Goal: Information Seeking & Learning: Learn about a topic

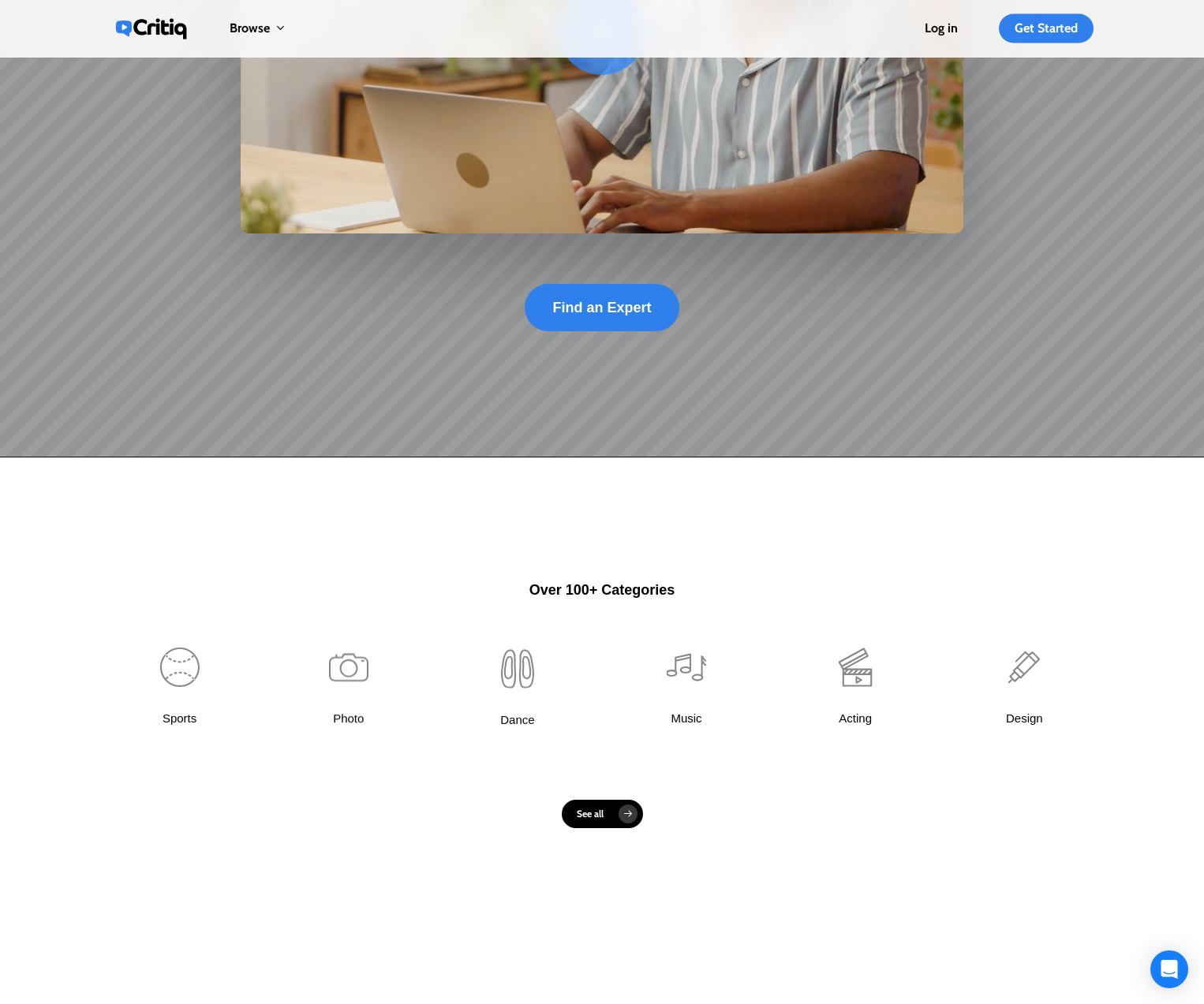
scroll to position [557, 0]
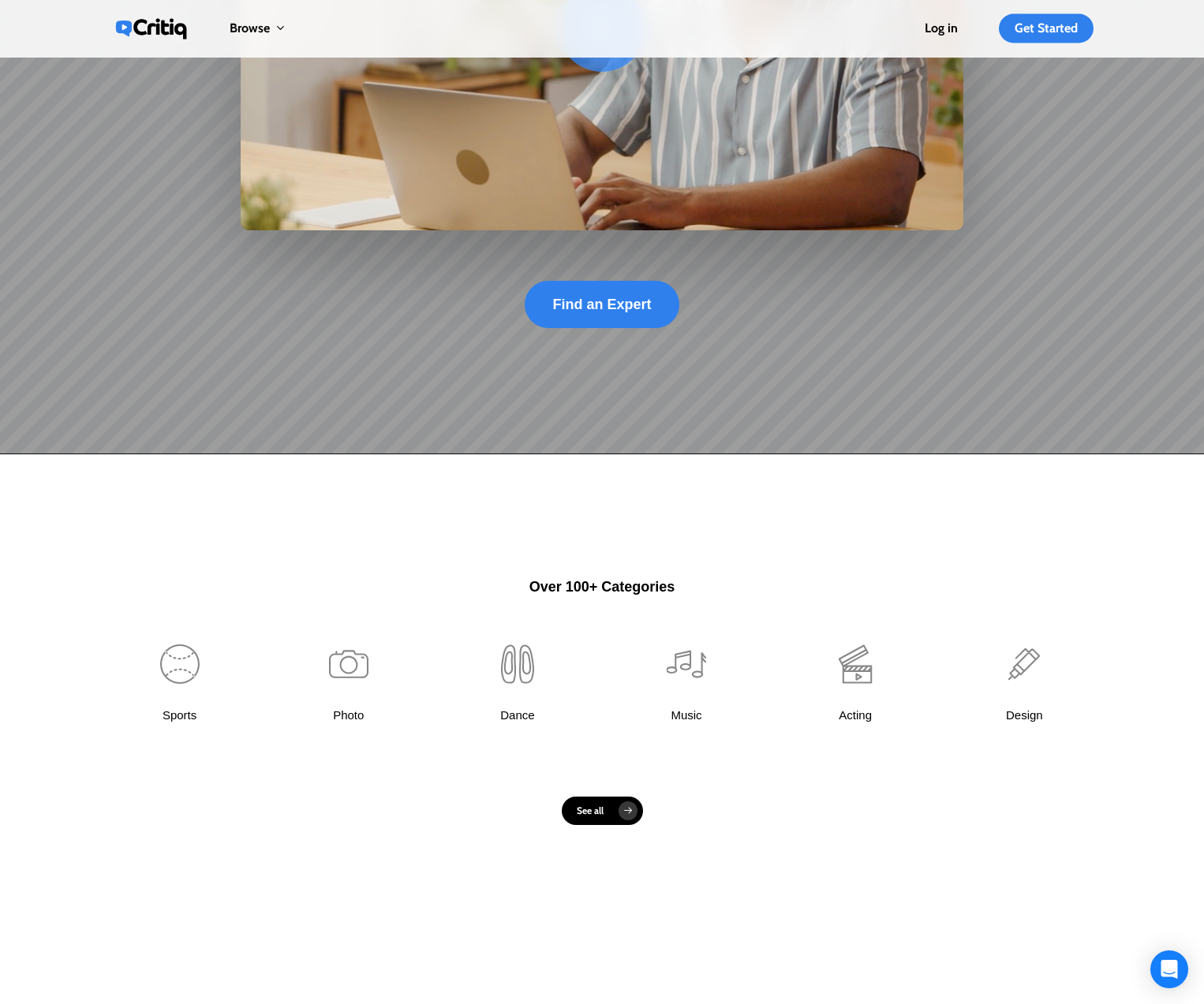
click at [183, 669] on link at bounding box center [180, 692] width 137 height 147
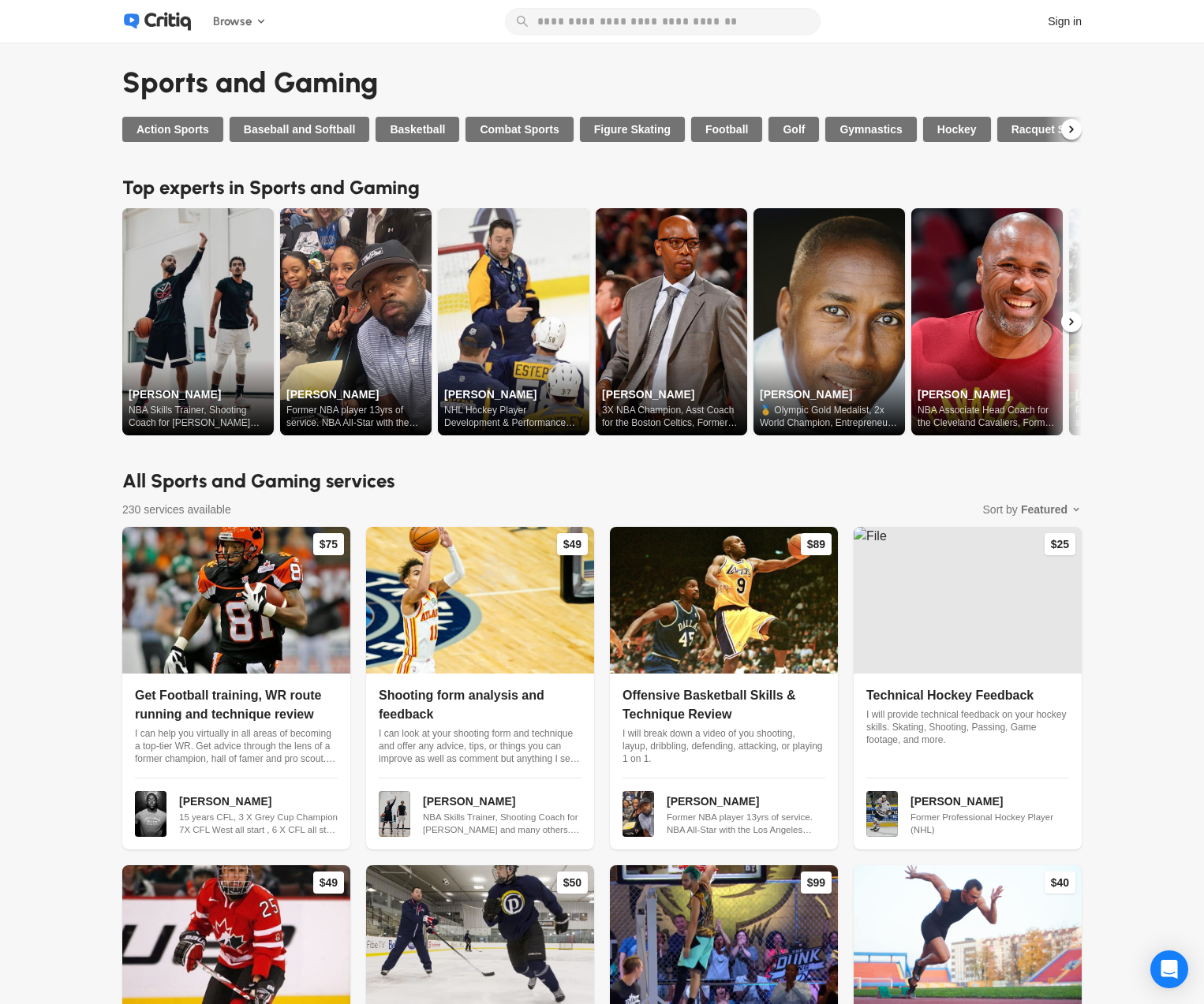
drag, startPoint x: 280, startPoint y: 473, endPoint x: 264, endPoint y: 475, distance: 16.1
click at [280, 473] on h2 "All Sports and Gaming services" at bounding box center [602, 481] width 959 height 29
click at [288, 126] on span "Baseball and Softball" at bounding box center [299, 129] width 112 height 16
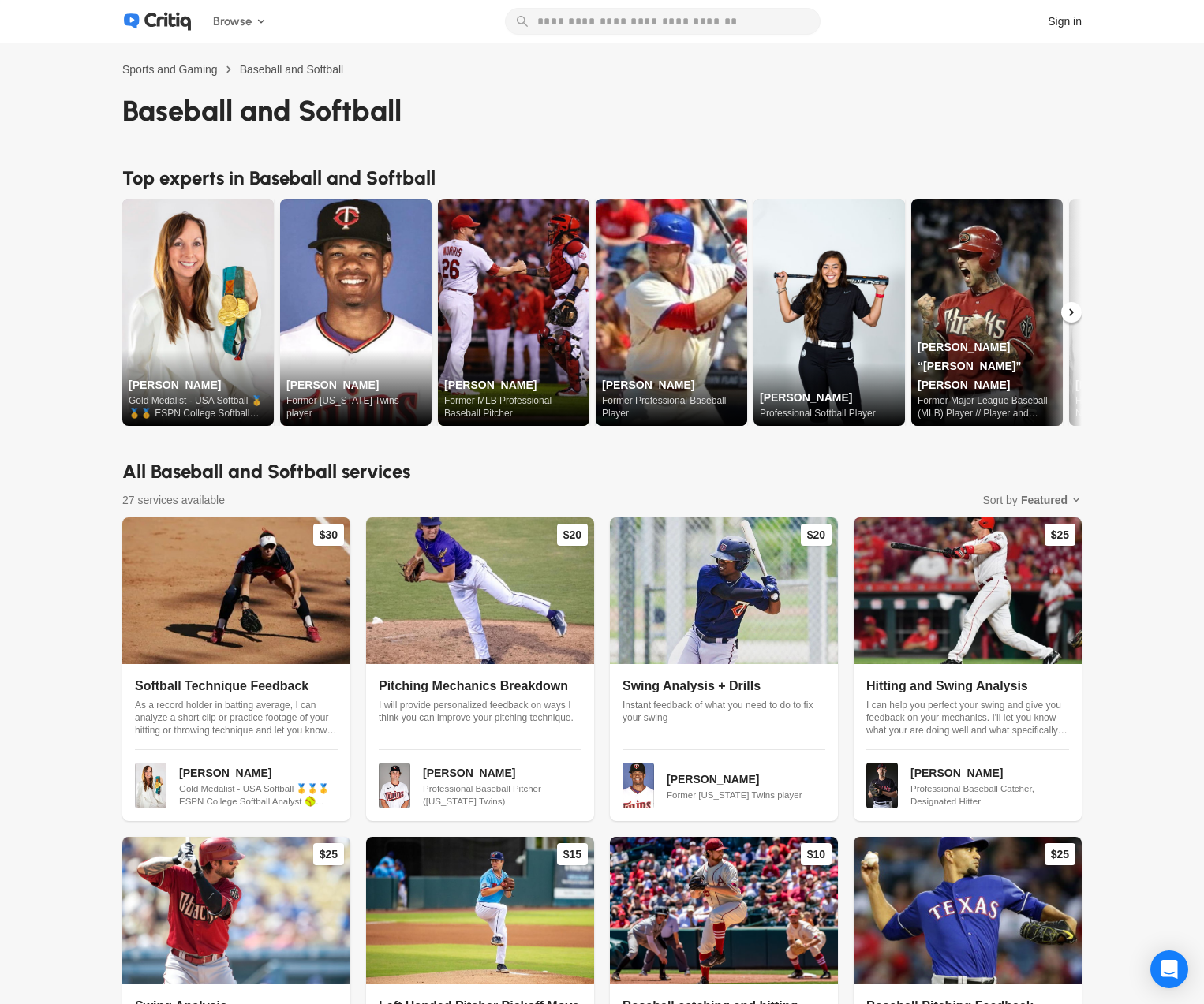
click at [352, 312] on img at bounding box center [355, 312] width 151 height 227
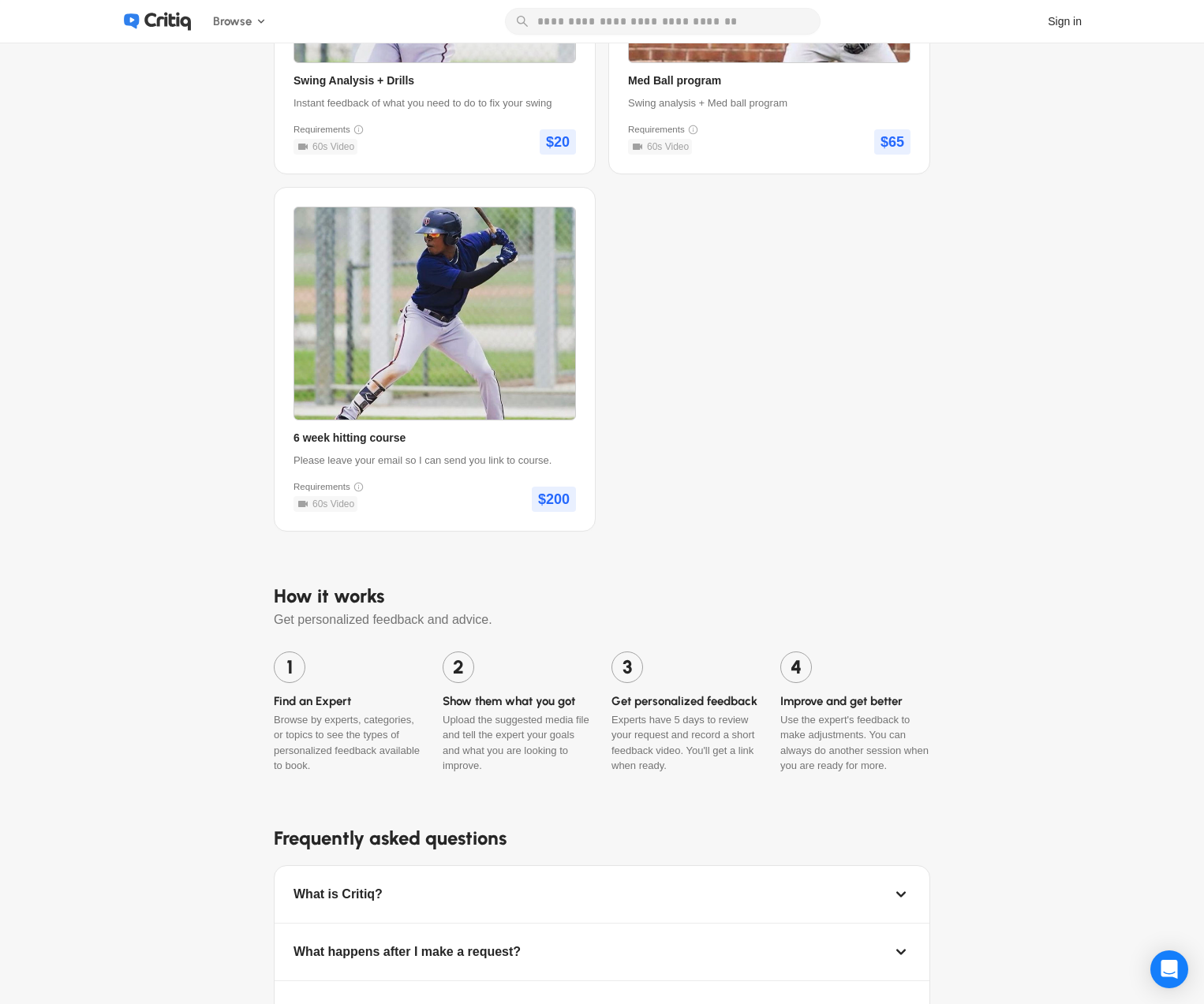
scroll to position [962, 0]
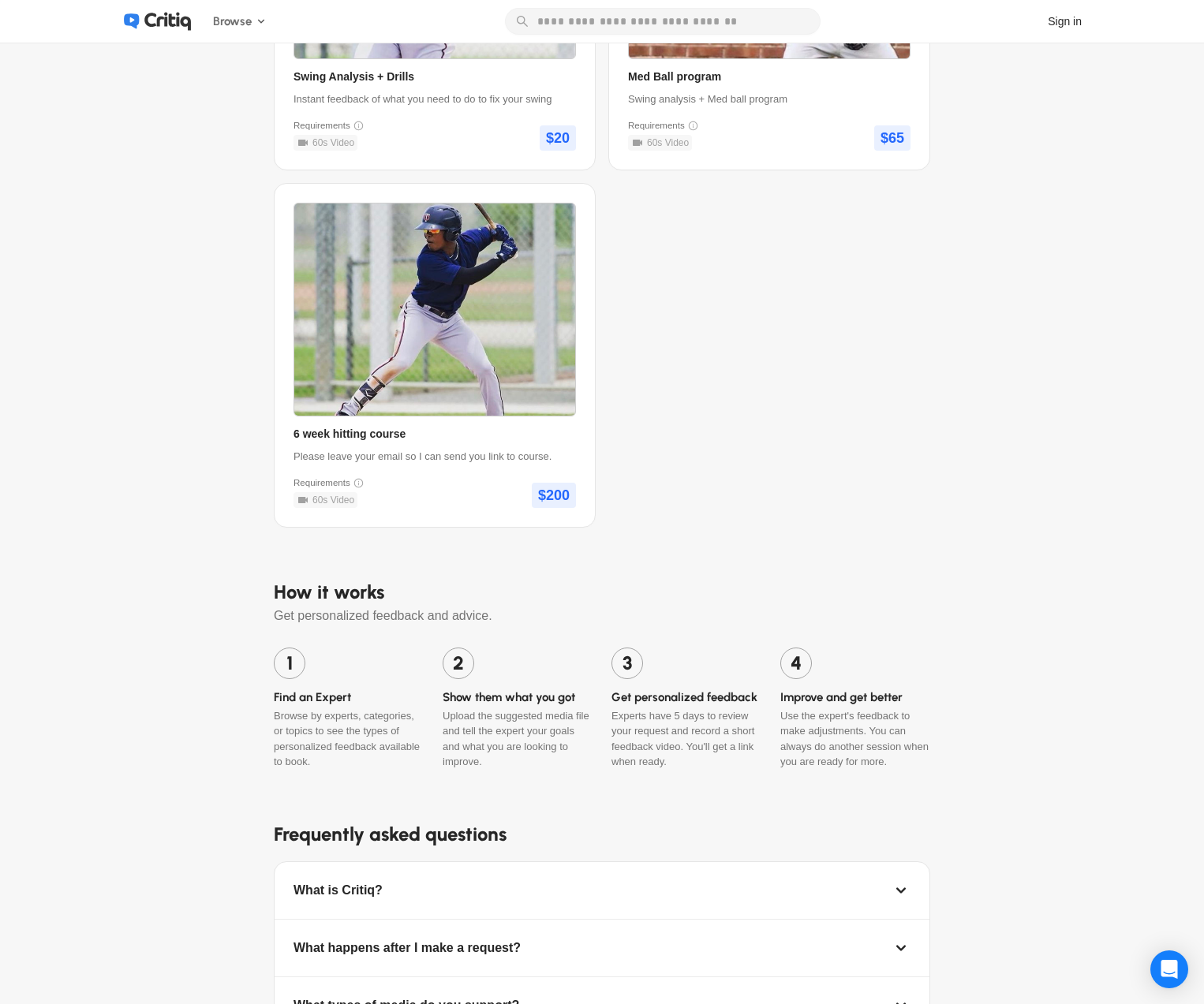
click at [323, 698] on span "Find an Expert" at bounding box center [348, 698] width 149 height 18
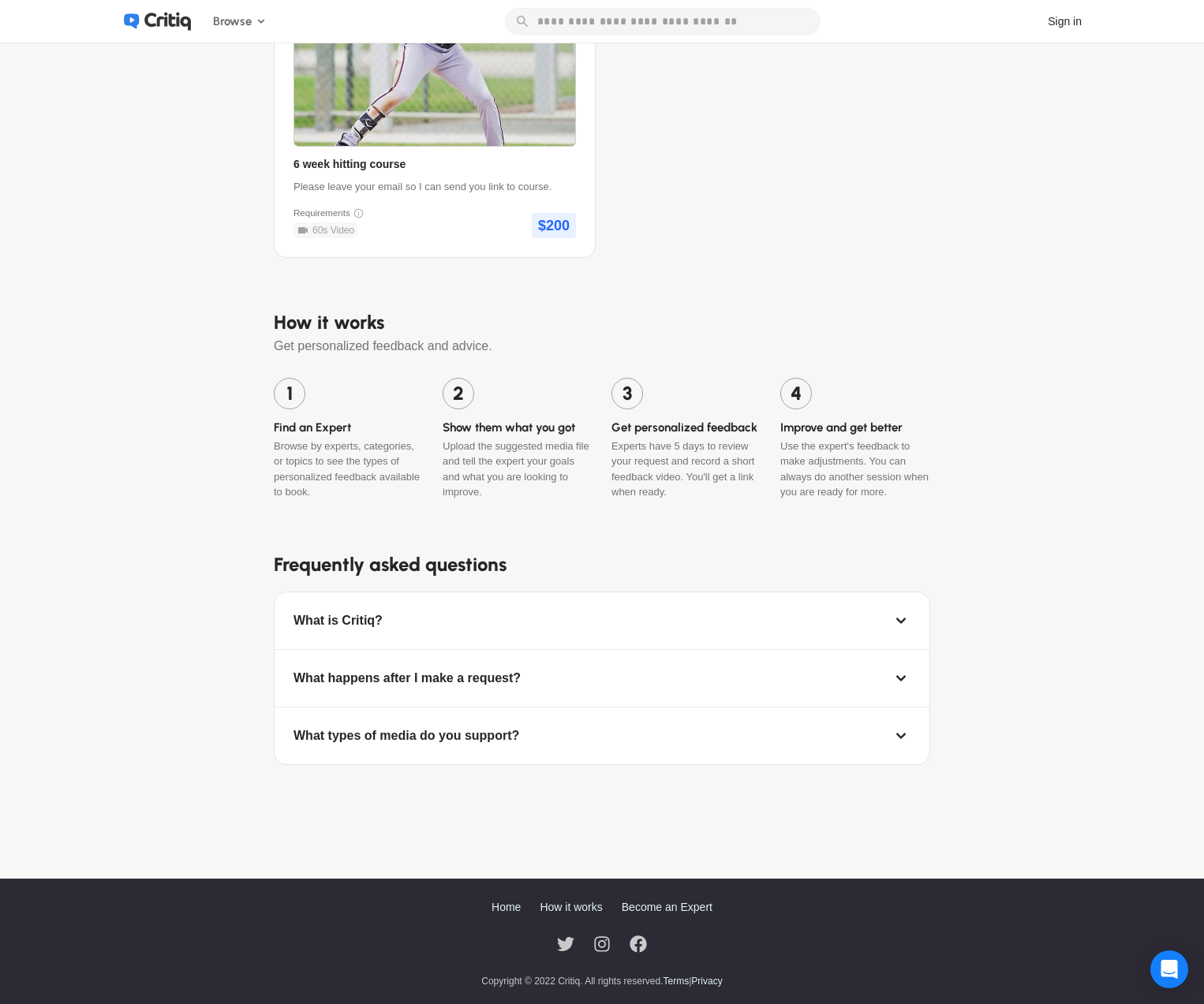
scroll to position [1230, 0]
click at [356, 618] on div "What is Critiq?" at bounding box center [337, 621] width 89 height 19
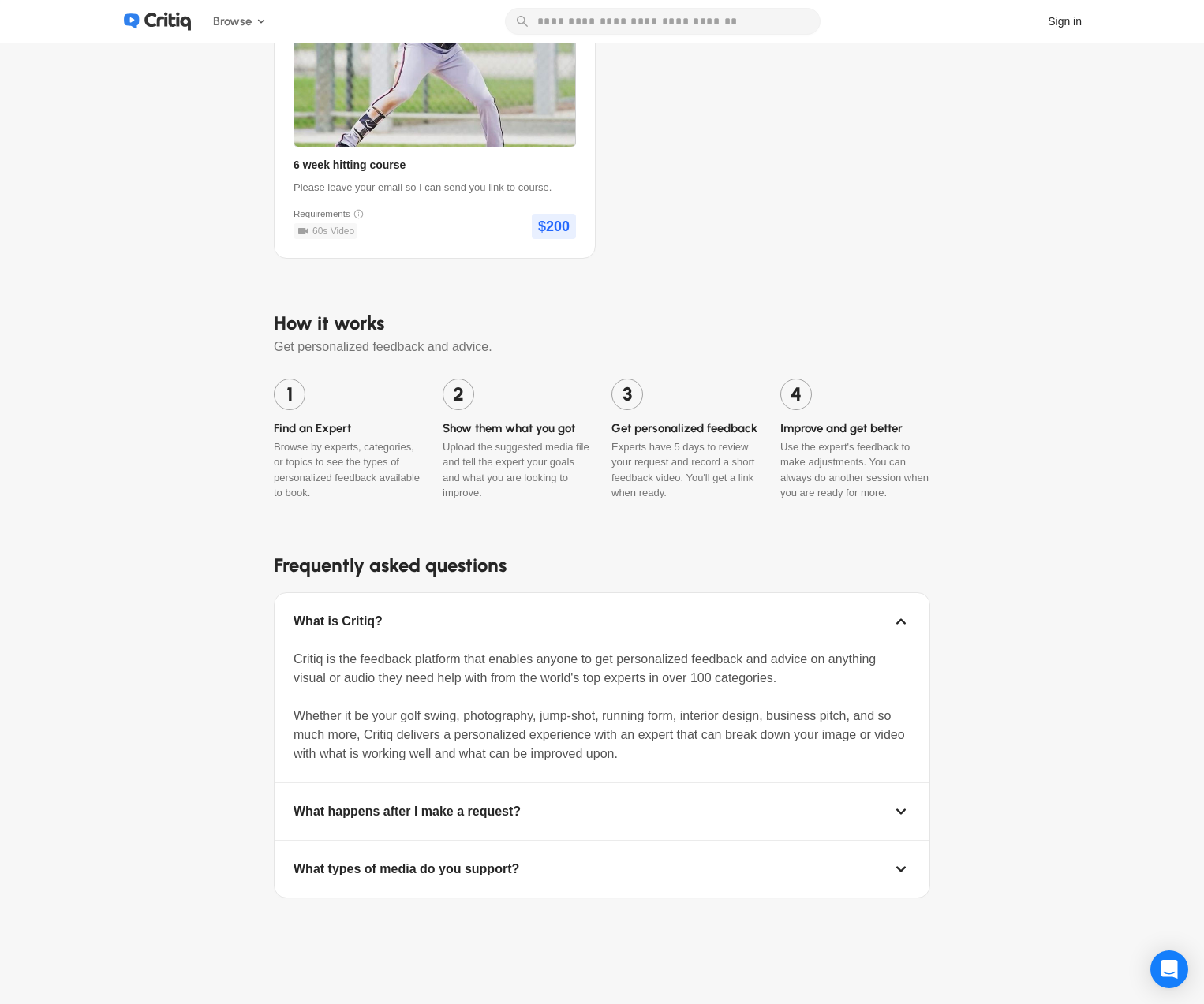
click at [355, 618] on div "What is Critiq?" at bounding box center [337, 621] width 89 height 19
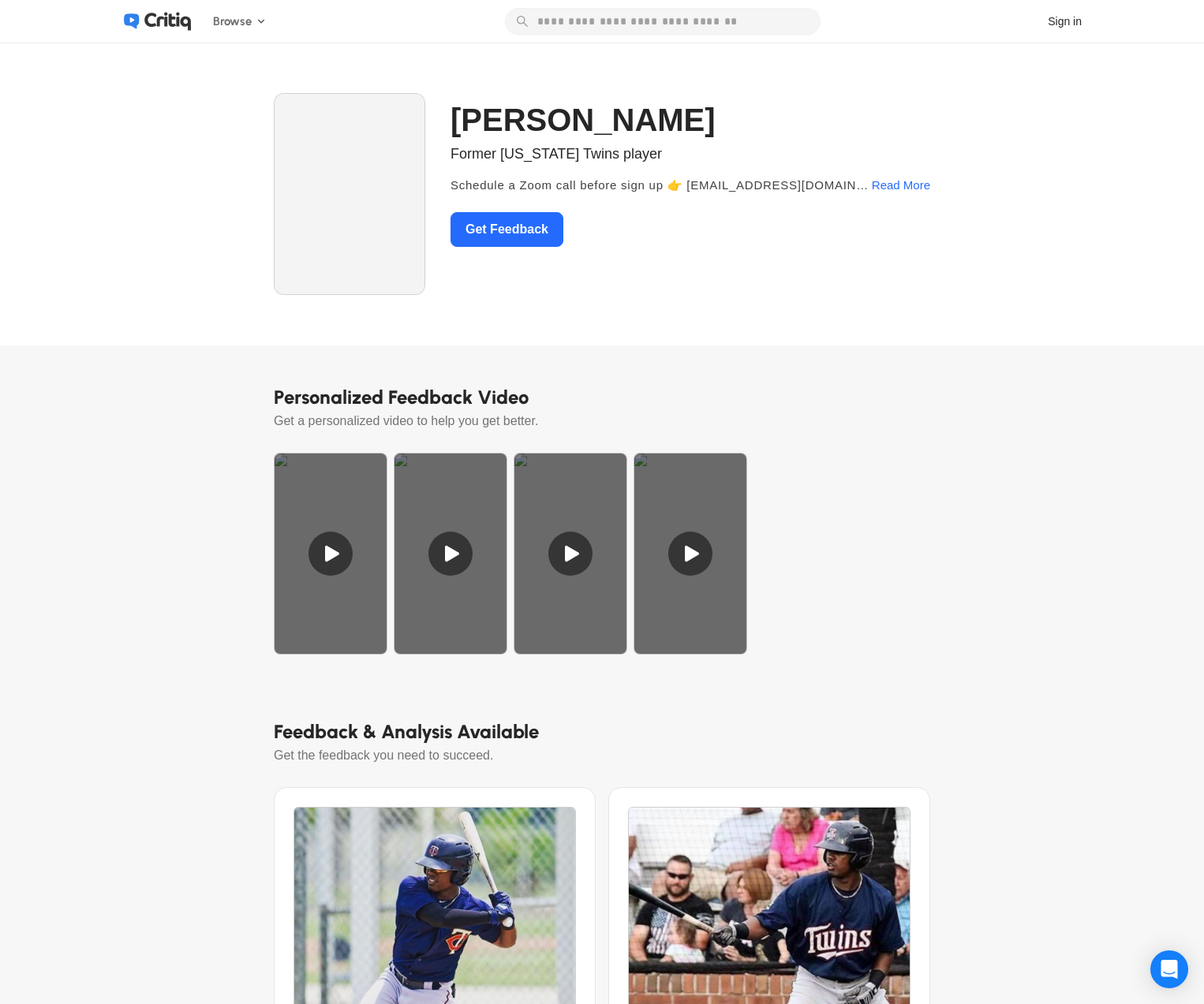
scroll to position [0, 0]
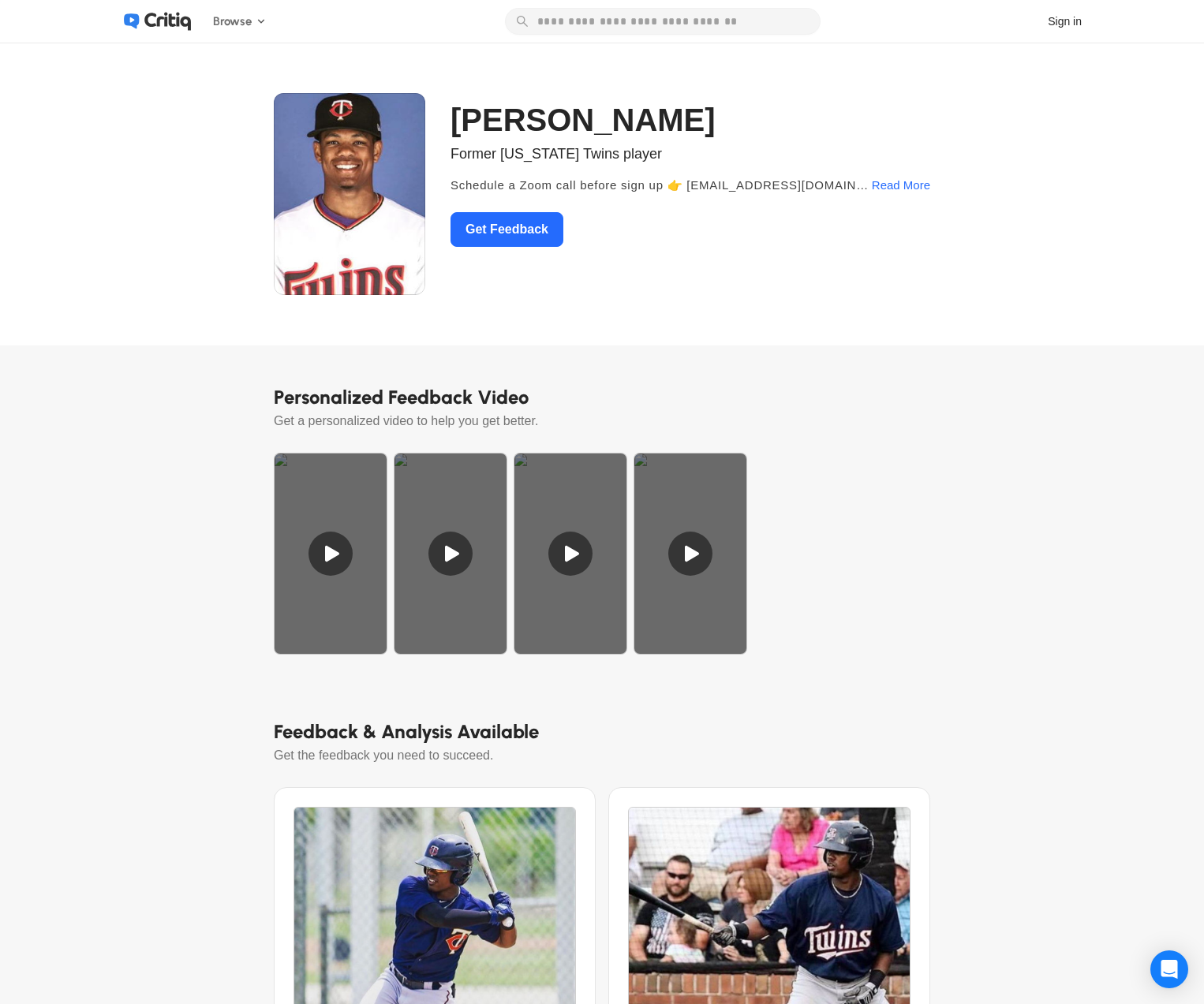
click at [333, 197] on img at bounding box center [349, 194] width 151 height 202
click at [166, 19] on icon at bounding box center [167, 21] width 47 height 18
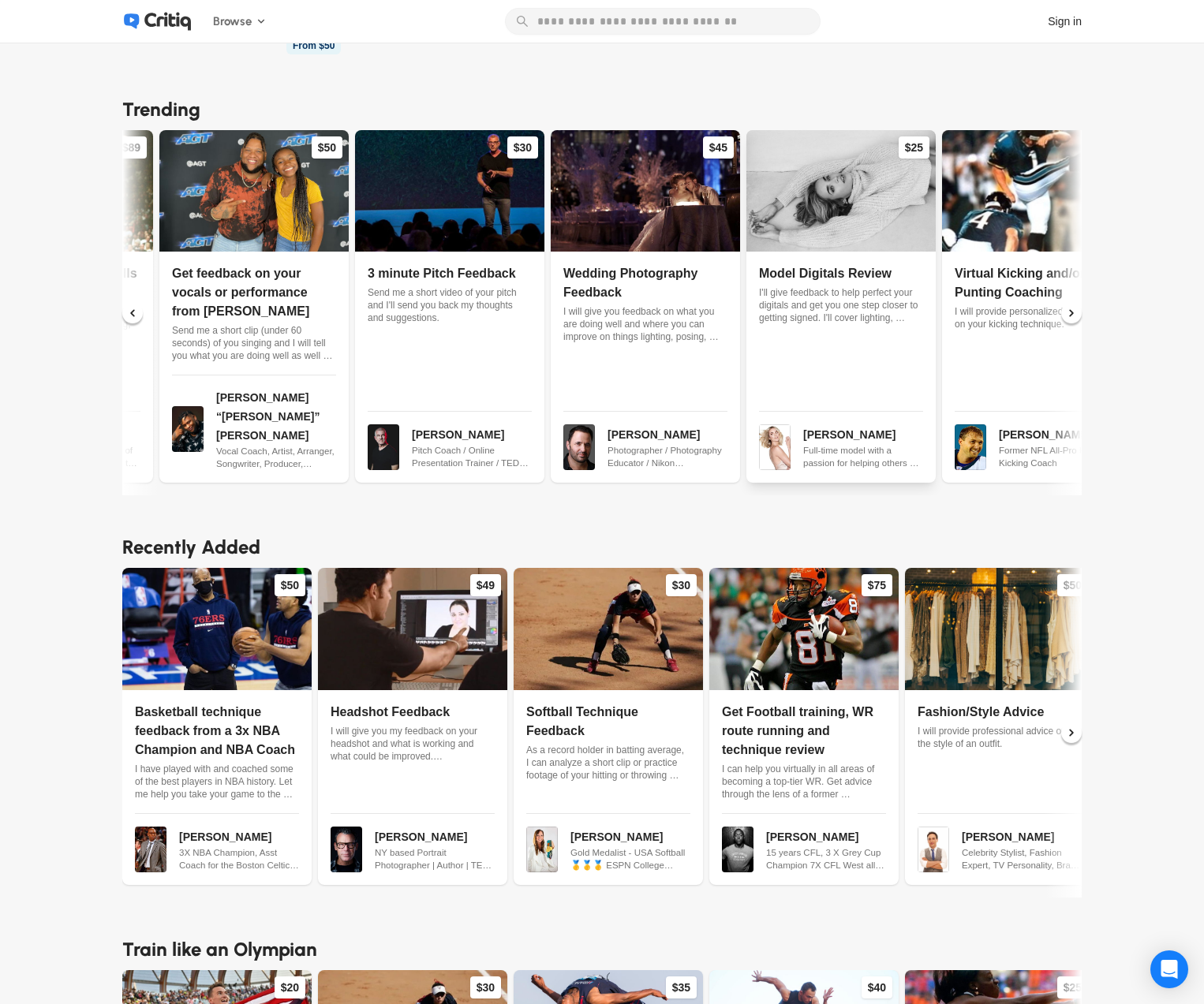
scroll to position [446, 0]
